Goal: Task Accomplishment & Management: Complete application form

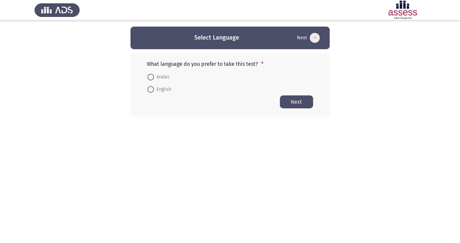
click at [295, 107] on button "Next" at bounding box center [296, 101] width 33 height 13
click at [306, 113] on button "Next" at bounding box center [296, 113] width 33 height 13
click at [151, 77] on span at bounding box center [151, 77] width 0 height 0
click at [151, 77] on input "Arabic" at bounding box center [151, 77] width 7 height 7
radio input "true"
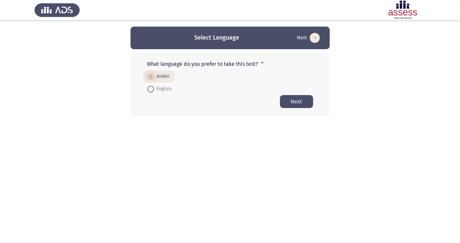
click at [303, 101] on button "Next" at bounding box center [296, 101] width 33 height 13
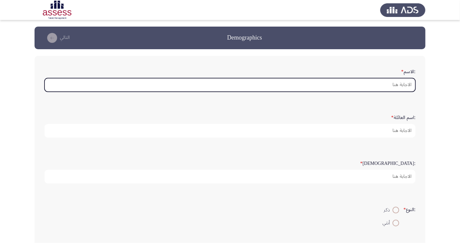
click at [381, 82] on input ":الاسم *" at bounding box center [230, 85] width 371 height 14
click at [408, 85] on input ":الاسم *" at bounding box center [230, 85] width 371 height 14
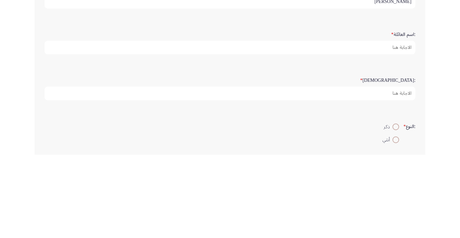
type input "[PERSON_NAME]"
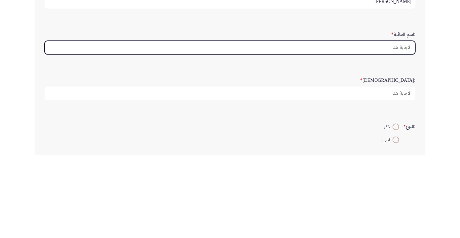
click at [396, 129] on input ":اسم العائلة *" at bounding box center [230, 131] width 371 height 14
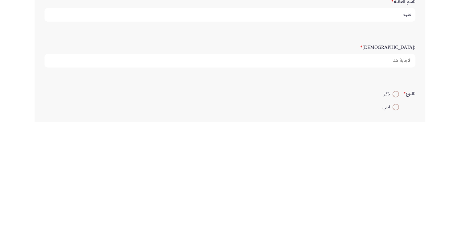
type input "غنيه"
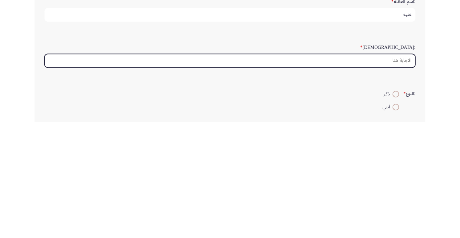
click at [396, 177] on input ":السن *" at bounding box center [230, 177] width 371 height 14
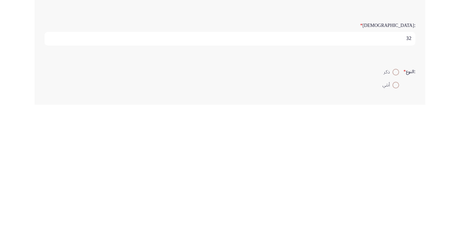
type input "32"
click at [396, 205] on span at bounding box center [396, 205] width 0 height 0
click at [395, 204] on input "ذكر" at bounding box center [396, 205] width 7 height 7
radio input "true"
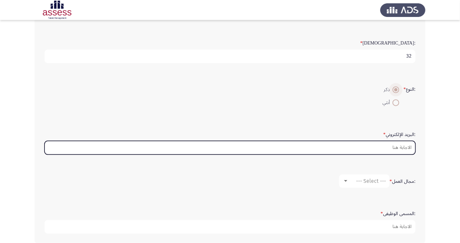
click at [366, 144] on input ":البريد الإلكتروني *" at bounding box center [230, 148] width 371 height 14
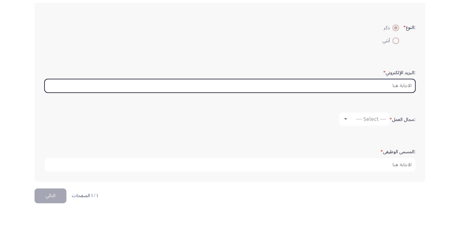
scroll to position [149, 0]
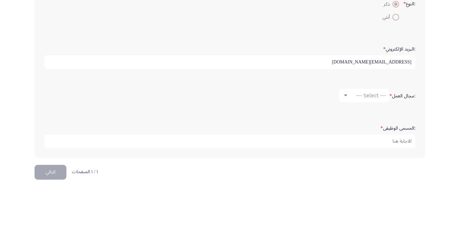
type input "[EMAIL_ADDRESS][DOMAIN_NAME]"
click at [367, 149] on span "--- Select ---" at bounding box center [371, 152] width 30 height 6
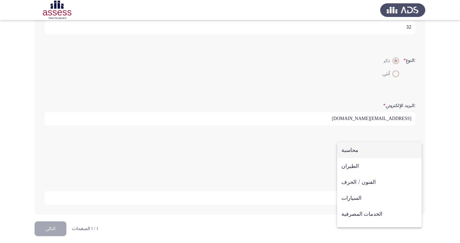
click at [432, 137] on div at bounding box center [230, 121] width 460 height 243
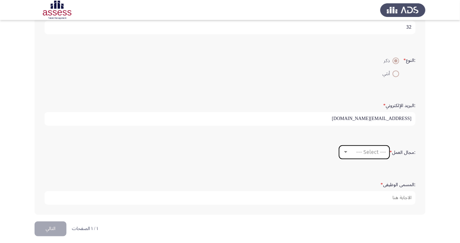
click at [378, 152] on span "--- Select ---" at bounding box center [371, 152] width 30 height 6
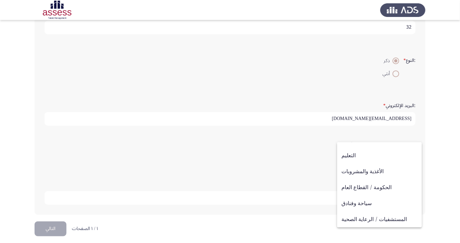
scroll to position [218, 0]
click at [379, 222] on span "آخر" at bounding box center [380, 219] width 76 height 16
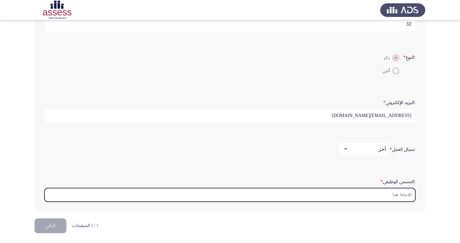
click at [385, 194] on input ":المسمى الوظيفى *" at bounding box center [230, 195] width 371 height 14
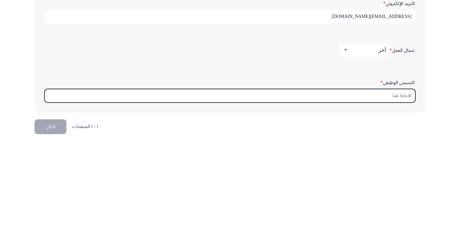
scroll to position [157, 0]
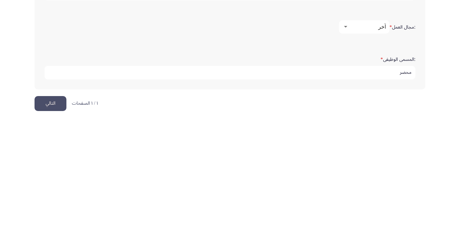
type input "محضر"
click at [429, 200] on app-assessment-container "Demographics التالي :الاسم * [PERSON_NAME] :اسم العائلة * غنيه :السن * 32 :النو…" at bounding box center [230, 41] width 460 height 344
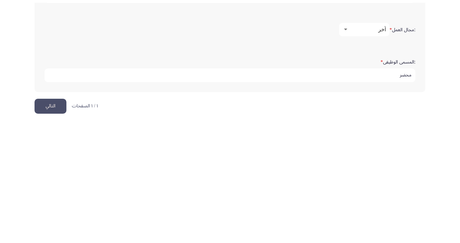
scroll to position [152, 0]
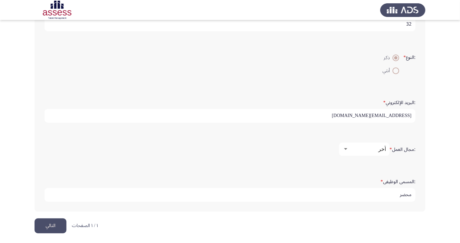
click at [51, 225] on button "التالي" at bounding box center [51, 225] width 32 height 15
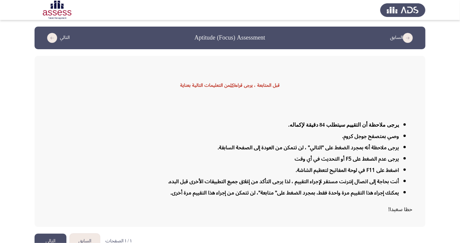
scroll to position [11, 0]
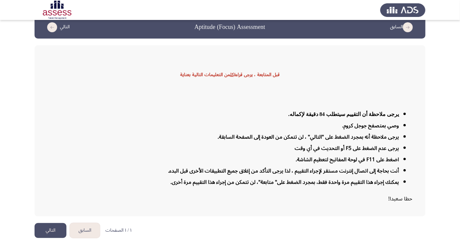
click at [56, 238] on button "التالي" at bounding box center [51, 230] width 32 height 15
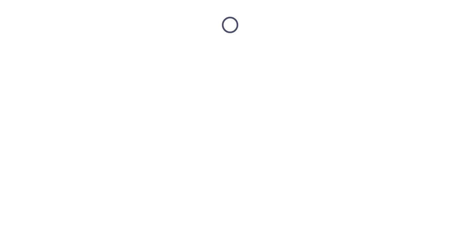
scroll to position [0, 0]
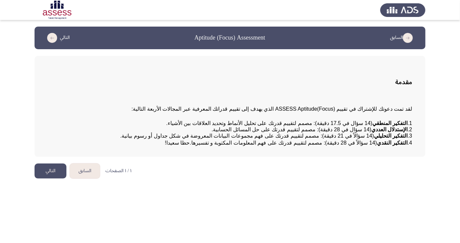
click at [51, 178] on button "التالي" at bounding box center [51, 171] width 32 height 15
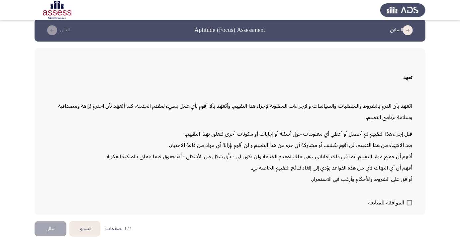
scroll to position [14, 0]
click at [410, 205] on span at bounding box center [409, 202] width 5 height 5
click at [410, 206] on input "الموافقة للمتابعة" at bounding box center [409, 205] width 0 height 0
checkbox input "true"
click at [53, 236] on button "التالي" at bounding box center [51, 228] width 32 height 15
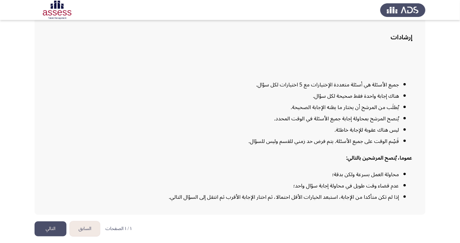
scroll to position [49, 0]
click at [49, 236] on button "التالي" at bounding box center [51, 228] width 32 height 15
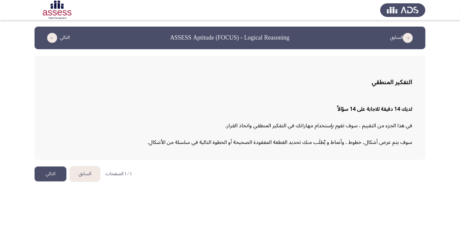
click at [54, 176] on button "التالي" at bounding box center [51, 174] width 32 height 15
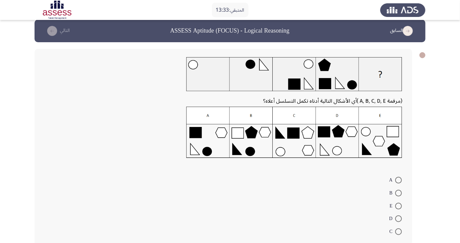
scroll to position [11, 0]
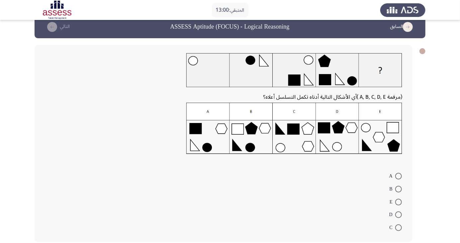
click at [214, 108] on img at bounding box center [294, 129] width 216 height 52
click at [399, 176] on span at bounding box center [398, 176] width 7 height 7
click at [399, 176] on input "A" at bounding box center [398, 176] width 7 height 7
radio input "true"
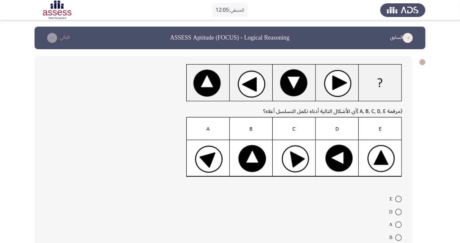
click at [216, 137] on img at bounding box center [294, 147] width 216 height 60
click at [399, 225] on span at bounding box center [398, 224] width 7 height 7
click at [399, 225] on input "A" at bounding box center [398, 224] width 7 height 7
radio input "true"
click at [61, 37] on button "التالي" at bounding box center [57, 38] width 29 height 11
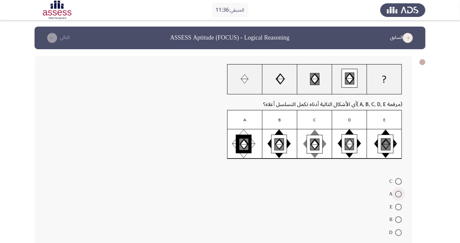
click at [399, 194] on span at bounding box center [398, 194] width 7 height 7
click at [399, 194] on input "A" at bounding box center [398, 194] width 7 height 7
radio input "true"
click at [56, 43] on button "التالي" at bounding box center [57, 38] width 29 height 11
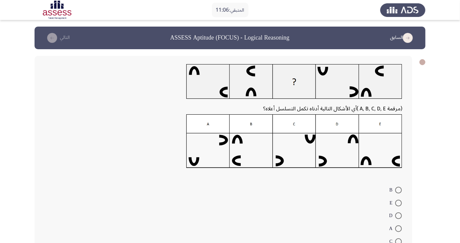
click at [399, 229] on span at bounding box center [398, 228] width 7 height 7
click at [399, 229] on input "A" at bounding box center [398, 228] width 7 height 7
radio input "true"
click at [68, 38] on button "التالي" at bounding box center [57, 38] width 29 height 11
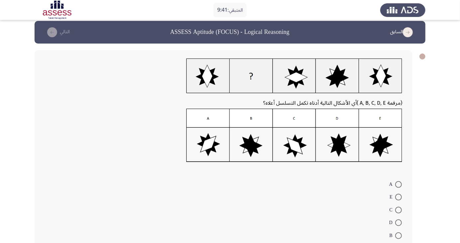
scroll to position [14, 0]
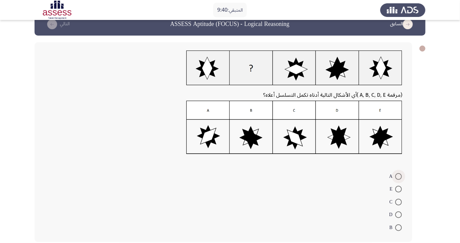
click at [399, 176] on span at bounding box center [398, 176] width 7 height 7
click at [399, 176] on input "A" at bounding box center [398, 176] width 7 height 7
radio input "true"
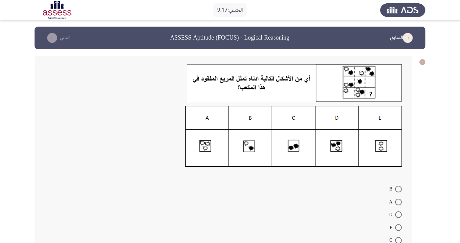
click at [399, 227] on span at bounding box center [398, 227] width 7 height 7
click at [399, 227] on input "E" at bounding box center [398, 227] width 7 height 7
radio input "true"
click at [69, 38] on button "التالي" at bounding box center [57, 38] width 29 height 11
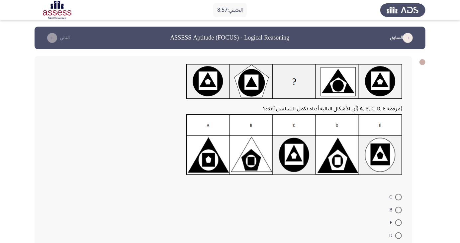
radio input "true"
click at [70, 43] on button "التالي" at bounding box center [57, 38] width 29 height 11
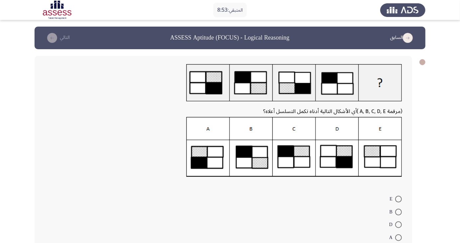
click at [399, 237] on span at bounding box center [398, 237] width 7 height 7
click at [399, 237] on input "A" at bounding box center [398, 237] width 7 height 7
radio input "true"
click at [71, 41] on button "التالي" at bounding box center [57, 38] width 29 height 11
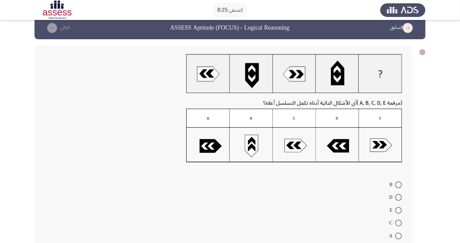
scroll to position [10, 0]
click at [399, 223] on span at bounding box center [398, 222] width 7 height 7
click at [399, 223] on input "C" at bounding box center [398, 222] width 7 height 7
radio input "true"
click at [62, 32] on button "التالي" at bounding box center [57, 27] width 29 height 11
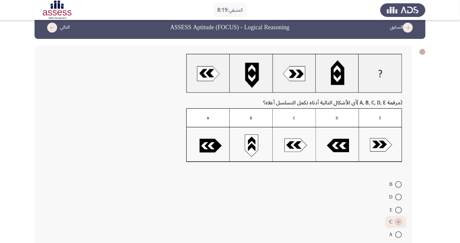
scroll to position [0, 0]
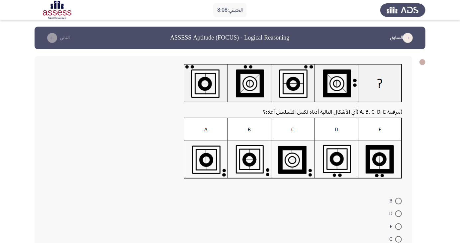
radio input "true"
click at [57, 42] on button "التالي" at bounding box center [57, 38] width 29 height 11
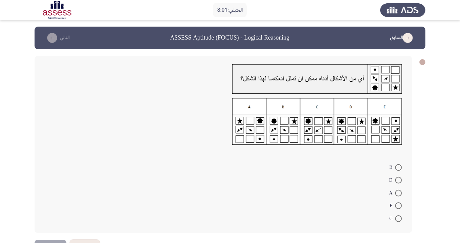
click at [399, 193] on span at bounding box center [398, 193] width 7 height 7
click at [399, 193] on input "A" at bounding box center [398, 193] width 7 height 7
radio input "true"
click at [51, 48] on header "السابق ASSESS Aptitude (FOCUS) - Logical Reasoning التالي" at bounding box center [230, 38] width 391 height 23
click at [56, 39] on icon "load next page" at bounding box center [52, 38] width 10 height 10
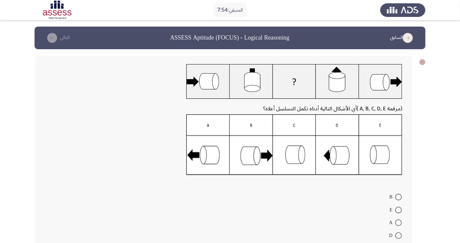
click at [399, 210] on span at bounding box center [398, 210] width 7 height 7
click at [399, 210] on input "E" at bounding box center [398, 210] width 7 height 7
radio input "true"
click at [62, 37] on button "التالي" at bounding box center [57, 38] width 29 height 11
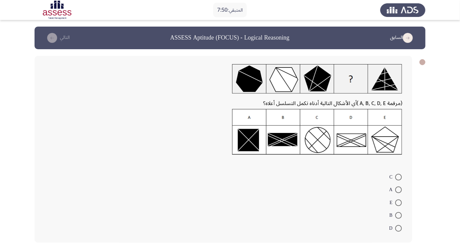
click at [399, 202] on span at bounding box center [398, 202] width 7 height 7
click at [399, 202] on input "E" at bounding box center [398, 202] width 7 height 7
radio input "true"
click at [53, 42] on icon "load next page" at bounding box center [52, 38] width 10 height 10
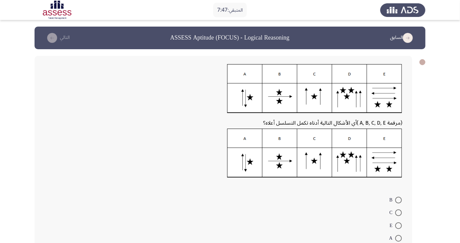
click at [399, 200] on span at bounding box center [398, 200] width 7 height 7
click at [399, 200] on input "B" at bounding box center [398, 200] width 7 height 7
radio input "true"
click at [51, 42] on icon "load next page" at bounding box center [52, 38] width 10 height 10
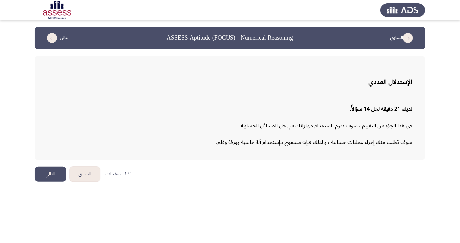
click at [47, 177] on button "التالي" at bounding box center [51, 174] width 32 height 15
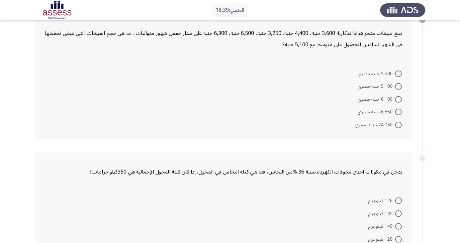
scroll to position [40, 0]
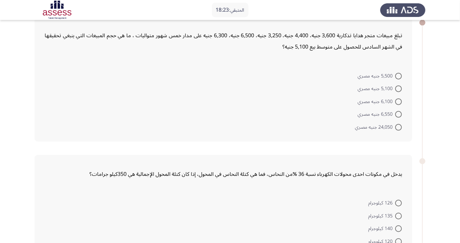
click at [399, 88] on span at bounding box center [398, 88] width 7 height 7
click at [399, 88] on input "5,100 جنيه مصري" at bounding box center [398, 88] width 7 height 7
radio input "true"
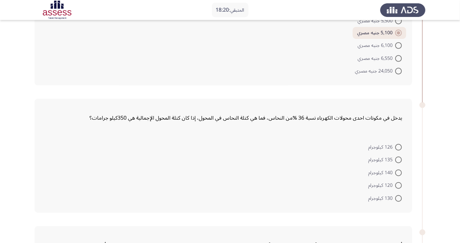
scroll to position [96, 0]
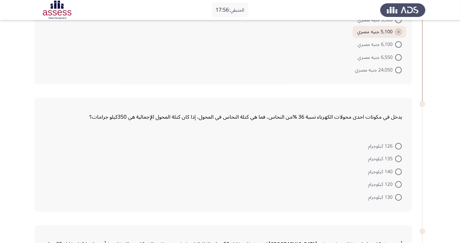
click at [399, 158] on span at bounding box center [398, 159] width 7 height 7
click at [399, 158] on input "135 كيلوجرام" at bounding box center [398, 159] width 7 height 7
radio input "true"
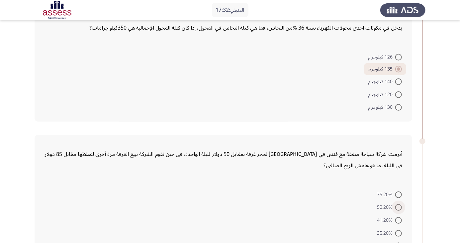
scroll to position [186, 0]
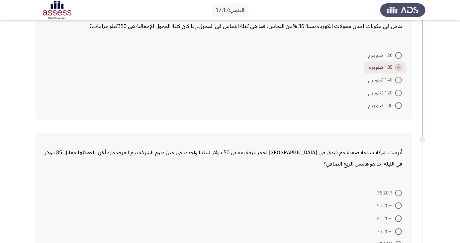
click at [399, 192] on span at bounding box center [398, 193] width 7 height 7
click at [399, 192] on input "75.20%" at bounding box center [398, 193] width 7 height 7
radio input "true"
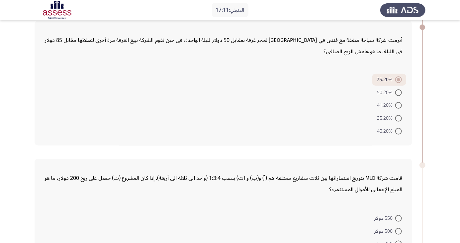
scroll to position [308, 0]
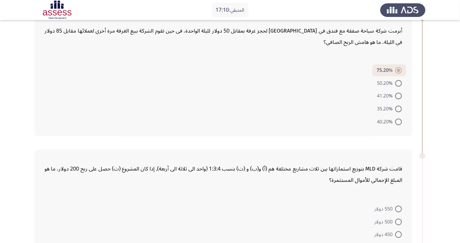
click at [457, 181] on app-assessment-container "المتبقي: 17:10 السابق ASSESS Aptitude (FOCUS) - Numerical Reasoning التالي تبلغ…" at bounding box center [230, 74] width 460 height 713
click at [459, 176] on app-assessment-container "المتبقي: 17:10 السابق ASSESS Aptitude (FOCUS) - Numerical Reasoning التالي تبلغ…" at bounding box center [230, 74] width 460 height 713
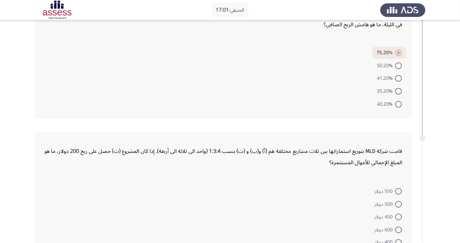
scroll to position [326, 0]
click at [399, 228] on span at bounding box center [398, 229] width 7 height 7
click at [399, 228] on input "600 دولار" at bounding box center [398, 229] width 7 height 7
radio input "true"
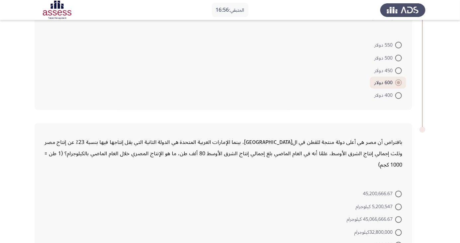
scroll to position [472, 0]
click at [399, 192] on span at bounding box center [398, 193] width 7 height 7
click at [399, 192] on input "45,200,666.67" at bounding box center [398, 193] width 7 height 7
radio input "true"
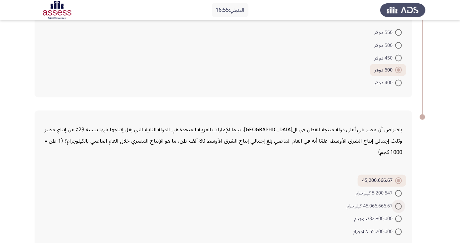
scroll to position [488, 0]
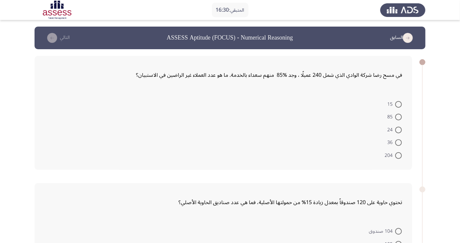
click at [399, 104] on span at bounding box center [398, 104] width 7 height 7
click at [399, 104] on input "15" at bounding box center [398, 104] width 7 height 7
radio input "true"
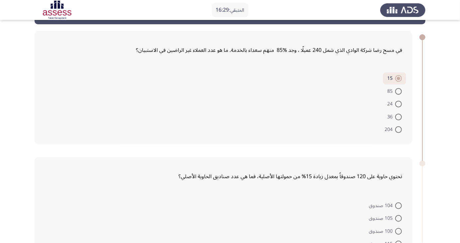
scroll to position [26, 0]
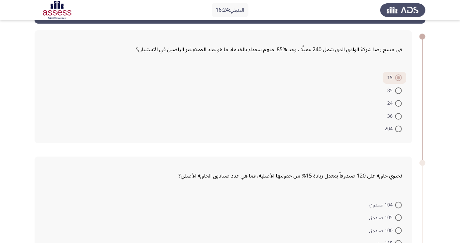
click at [399, 204] on span at bounding box center [398, 205] width 7 height 7
click at [399, 204] on input "104 صندوق" at bounding box center [398, 205] width 7 height 7
radio input "true"
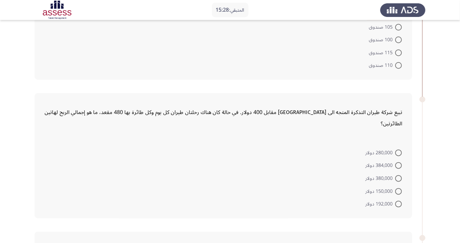
scroll to position [215, 0]
click at [390, 200] on span "192,000 دولار" at bounding box center [381, 204] width 30 height 8
click at [395, 201] on input "192,000 دولار" at bounding box center [398, 204] width 7 height 7
radio input "true"
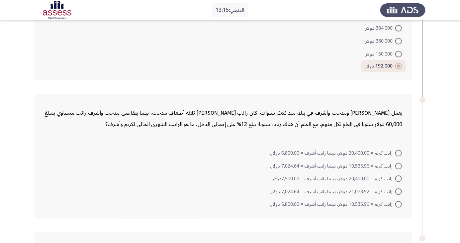
scroll to position [374, 0]
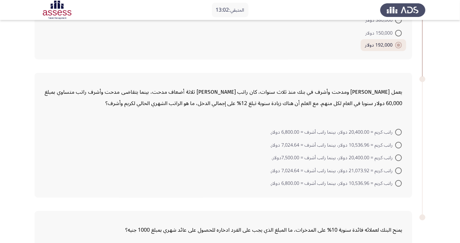
click at [406, 126] on mat-radio-button "راتب كريم = 20,400.00 دولار، بينما راتب أشرف = 6,800.00 دولار." at bounding box center [336, 132] width 141 height 13
click at [399, 129] on span at bounding box center [398, 132] width 7 height 7
click at [399, 129] on input "راتب كريم = 20,400.00 دولار، بينما راتب أشرف = 6,800.00 دولار." at bounding box center [398, 132] width 7 height 7
radio input "true"
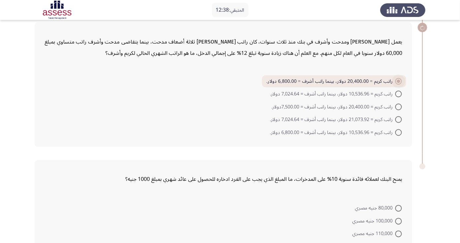
scroll to position [444, 0]
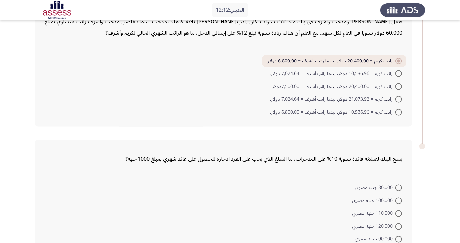
click at [399, 210] on span at bounding box center [398, 213] width 7 height 7
click at [399, 210] on input "110,000 جنيه مصري" at bounding box center [398, 213] width 7 height 7
radio input "true"
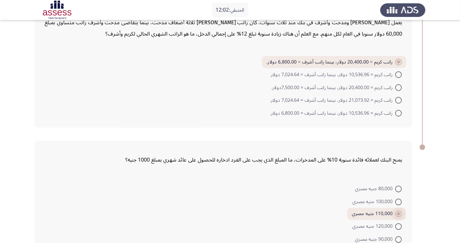
click at [401, 211] on span at bounding box center [398, 214] width 7 height 7
click at [401, 211] on input "110,000 جنيه مصري" at bounding box center [398, 214] width 7 height 7
click at [400, 212] on span at bounding box center [398, 213] width 3 height 3
click at [400, 211] on input "110,000 جنيه مصري" at bounding box center [398, 214] width 7 height 7
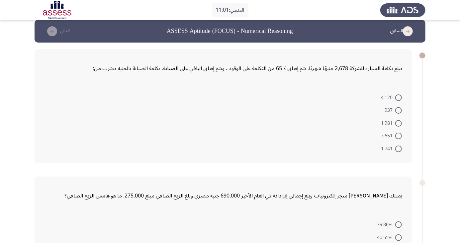
scroll to position [0, 0]
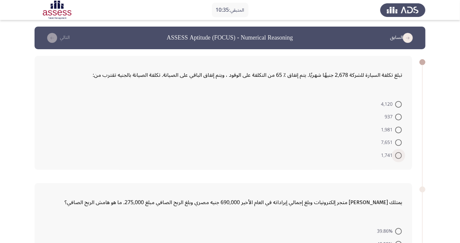
click at [399, 158] on span at bounding box center [398, 155] width 7 height 7
click at [399, 158] on input "1,741" at bounding box center [398, 155] width 7 height 7
radio input "true"
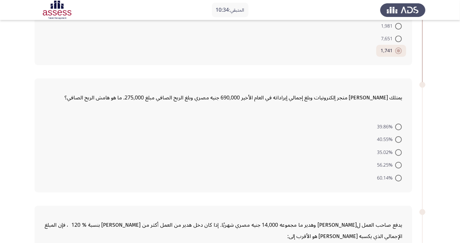
scroll to position [109, 0]
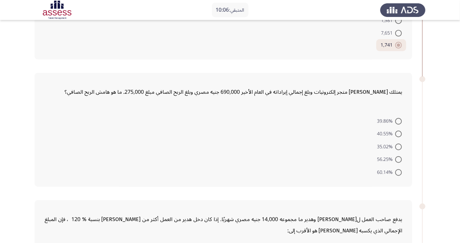
click at [262, 171] on form "39.86% 40.55% 35.02% 56.25% 60.14%" at bounding box center [224, 146] width 358 height 64
